Goal: Register for event/course

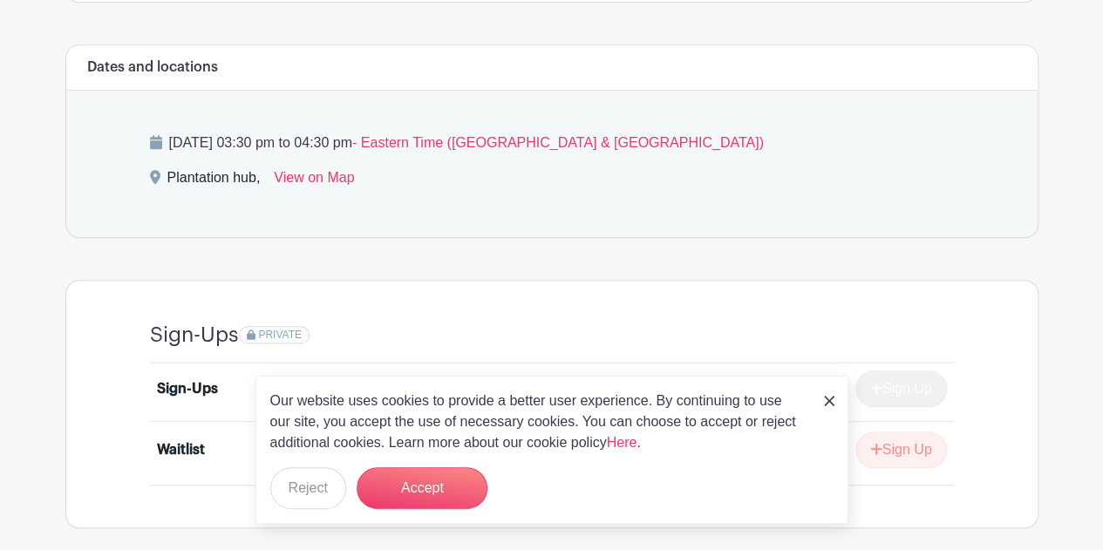
scroll to position [698, 0]
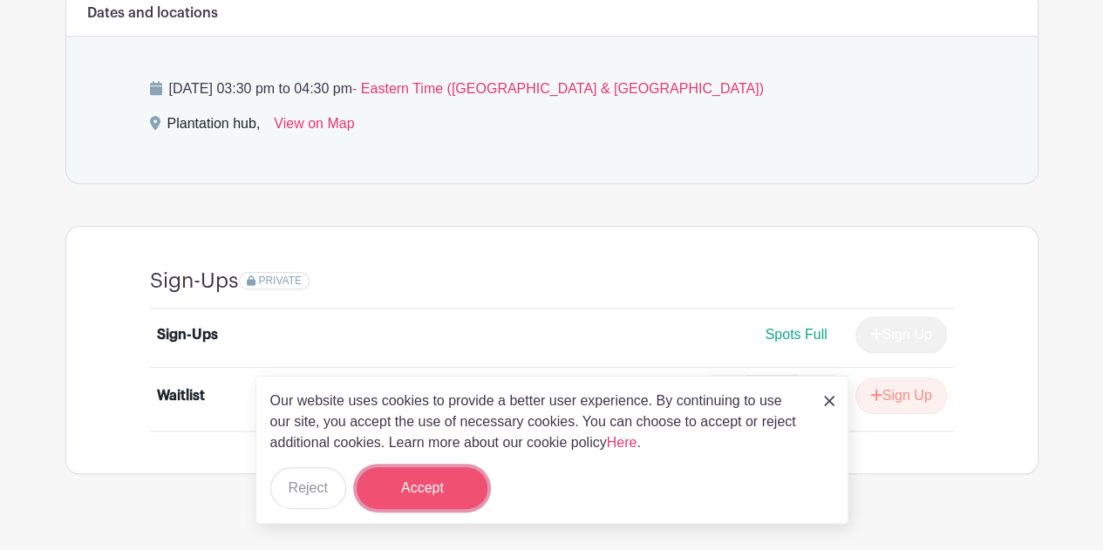
click at [473, 486] on button "Accept" at bounding box center [422, 488] width 131 height 42
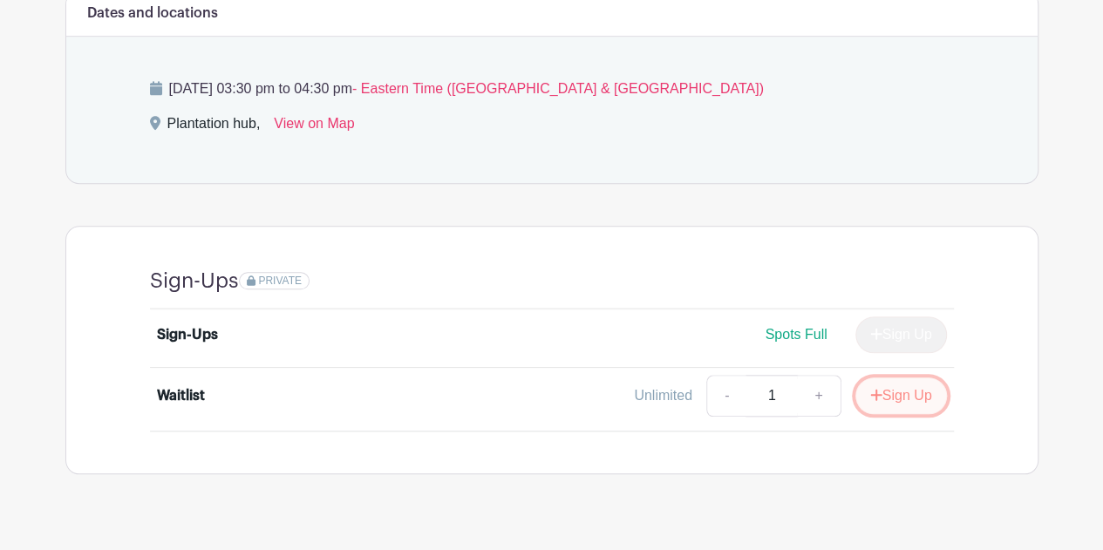
click at [898, 390] on button "Sign Up" at bounding box center [901, 396] width 92 height 37
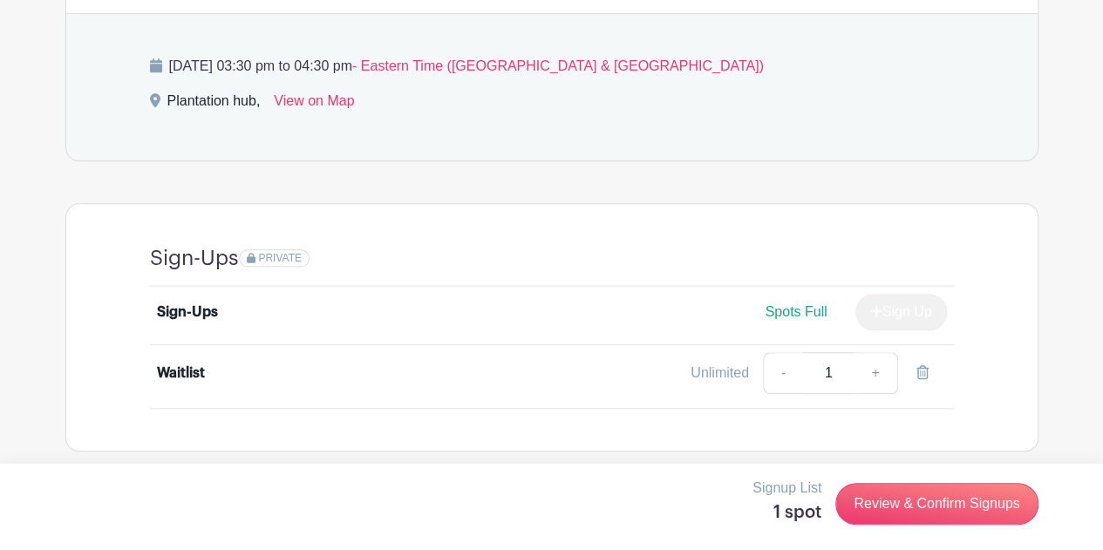
scroll to position [725, 0]
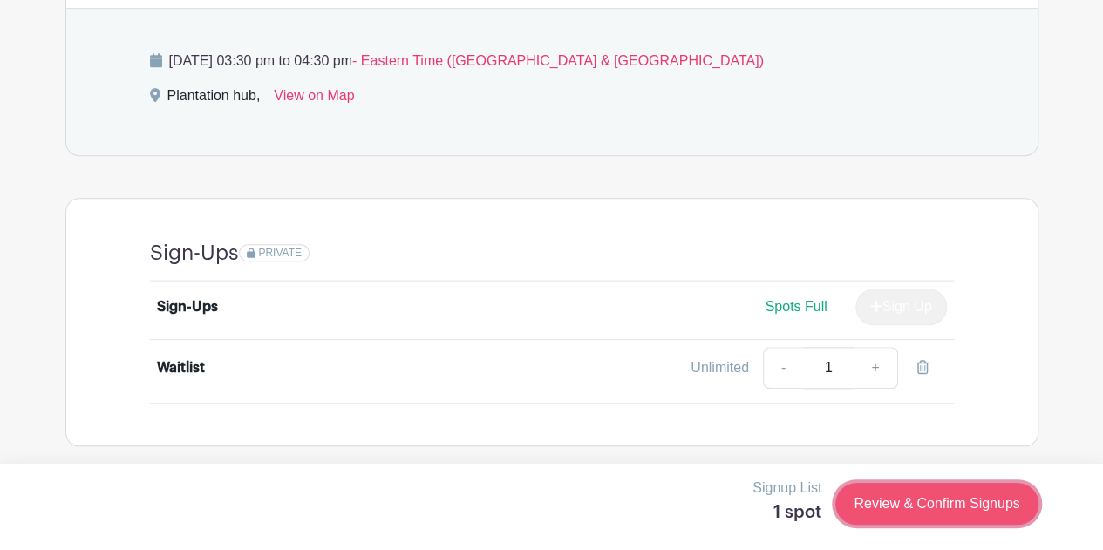
click at [926, 506] on link "Review & Confirm Signups" at bounding box center [936, 504] width 202 height 42
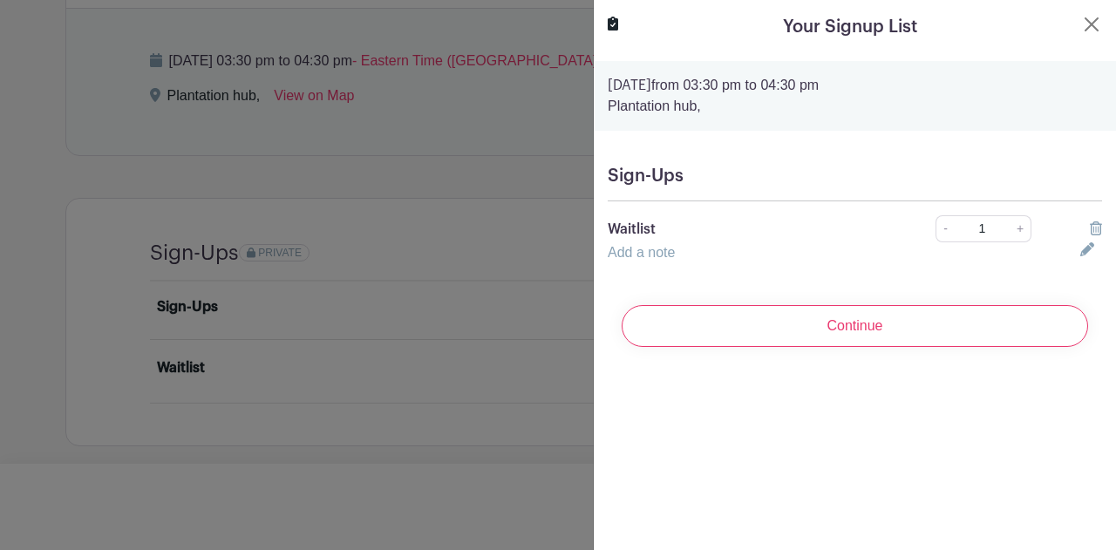
click at [750, 250] on div "Add a note" at bounding box center [833, 252] width 473 height 21
click at [745, 320] on input "Continue" at bounding box center [855, 326] width 466 height 42
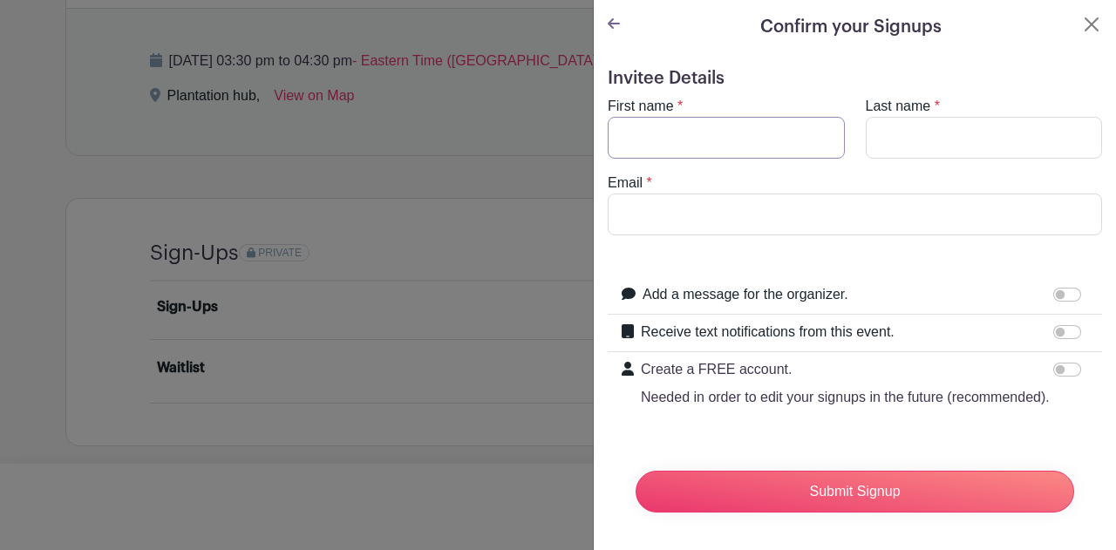
click at [685, 127] on input "First name" at bounding box center [726, 138] width 237 height 42
type input "[PERSON_NAME]"
type input "Free"
type input "F"
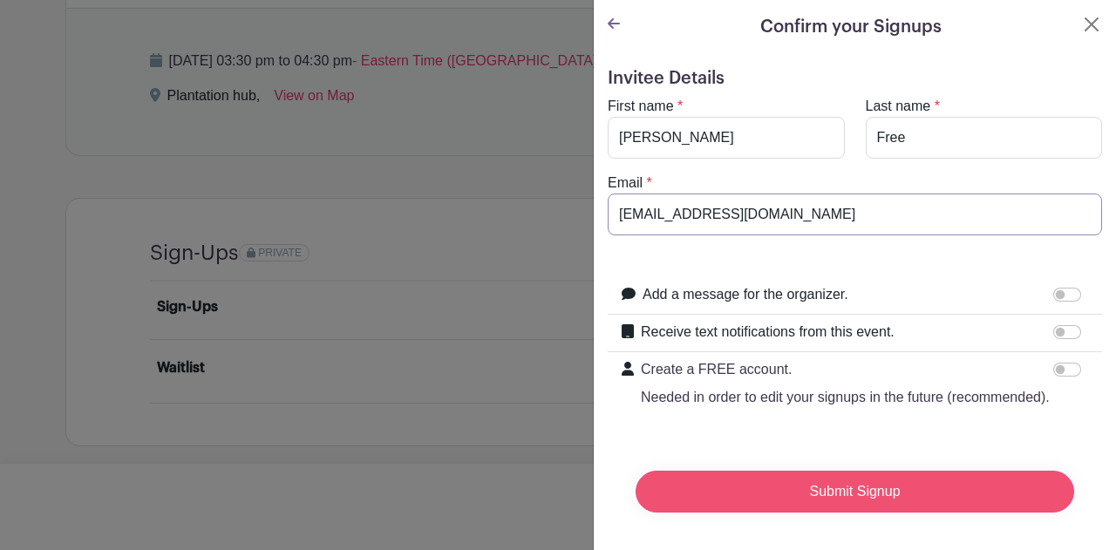
type input "[EMAIL_ADDRESS][DOMAIN_NAME]"
click at [804, 493] on input "Submit Signup" at bounding box center [855, 492] width 439 height 42
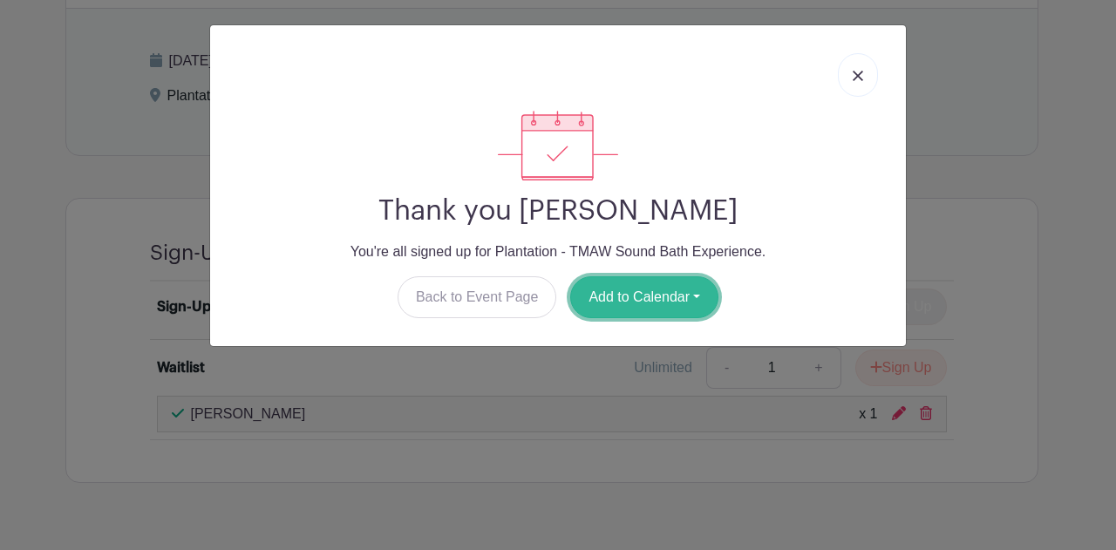
click at [699, 303] on button "Add to Calendar" at bounding box center [644, 297] width 148 height 42
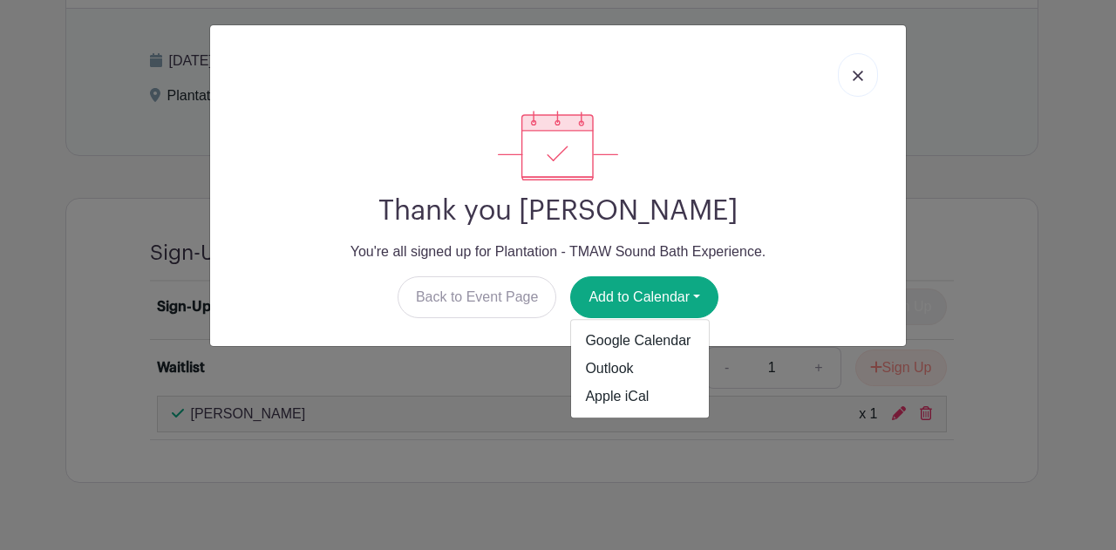
click at [856, 74] on img at bounding box center [858, 76] width 10 height 10
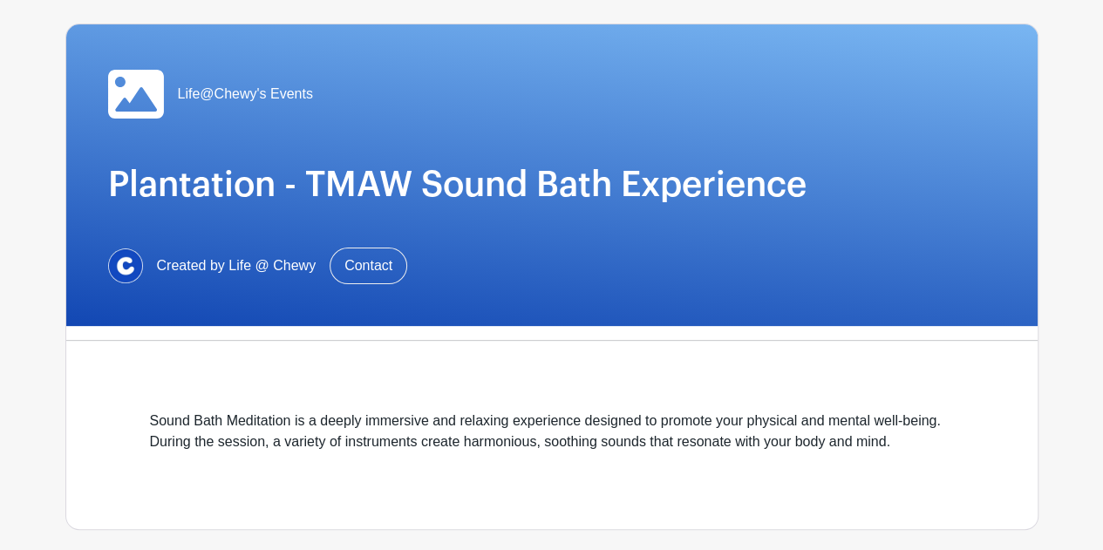
scroll to position [28, 0]
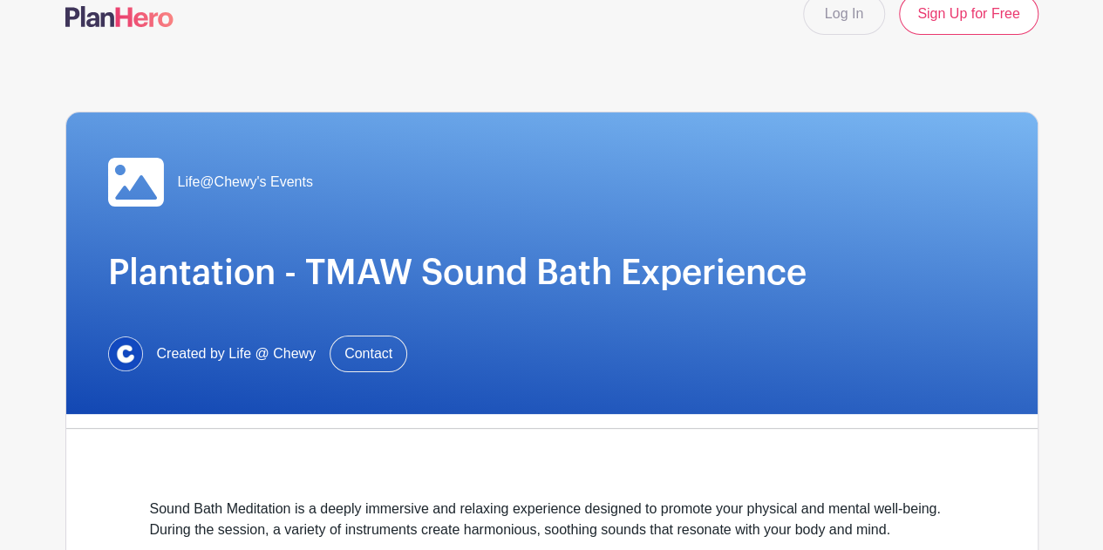
click at [482, 269] on h1 "Plantation - TMAW Sound Bath Experience" at bounding box center [552, 273] width 888 height 42
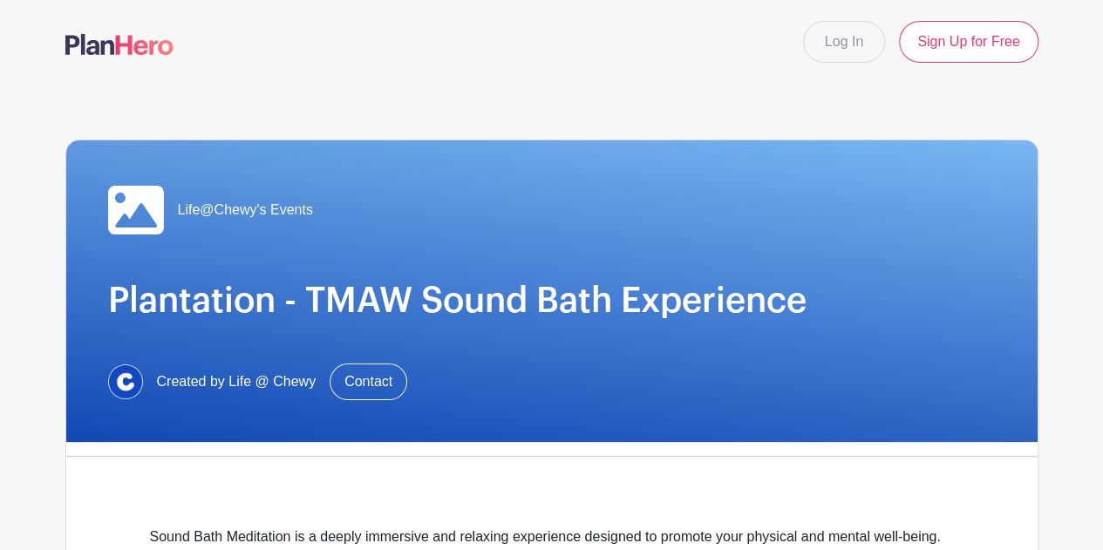
click at [220, 387] on span "Created by Life @ Chewy" at bounding box center [237, 381] width 160 height 21
